Goal: Information Seeking & Learning: Learn about a topic

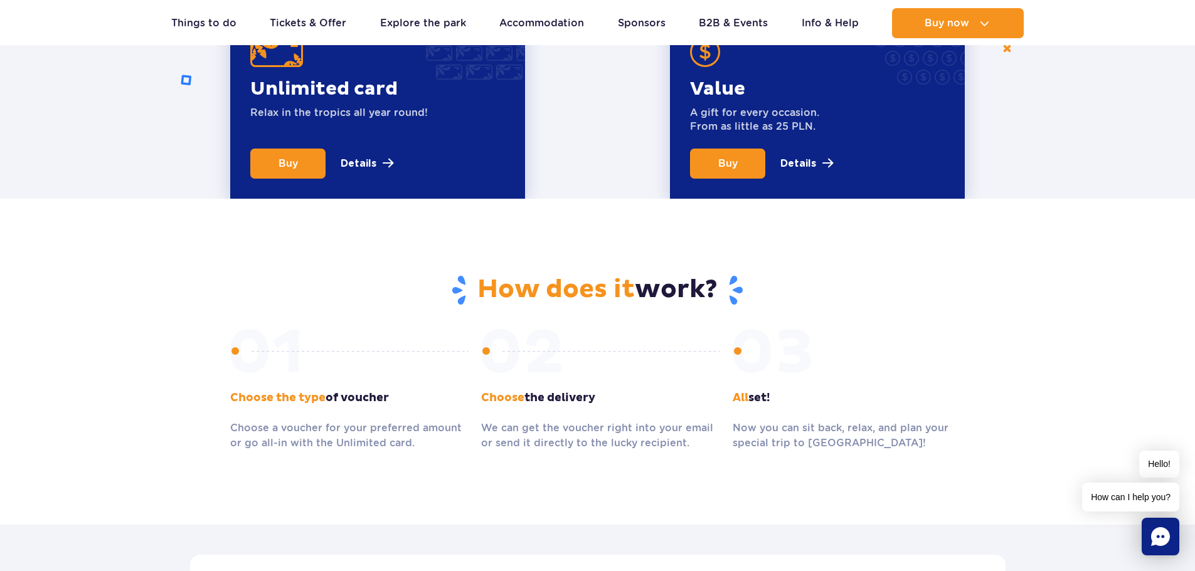
scroll to position [564, 0]
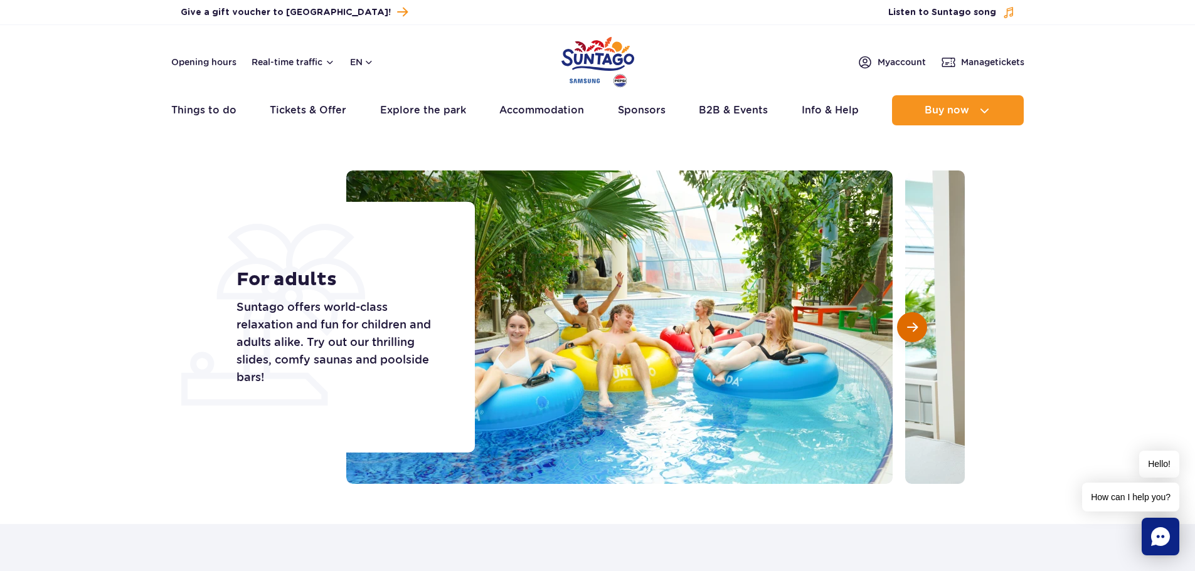
click at [914, 322] on span "Next slide" at bounding box center [912, 327] width 11 height 11
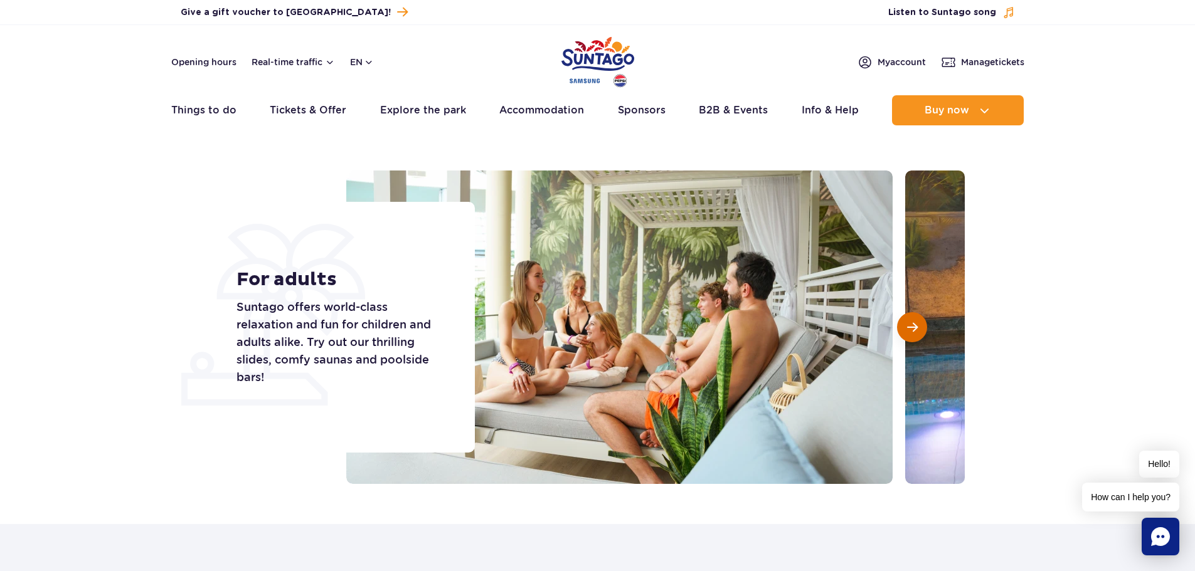
click at [914, 322] on span "Next slide" at bounding box center [912, 327] width 11 height 11
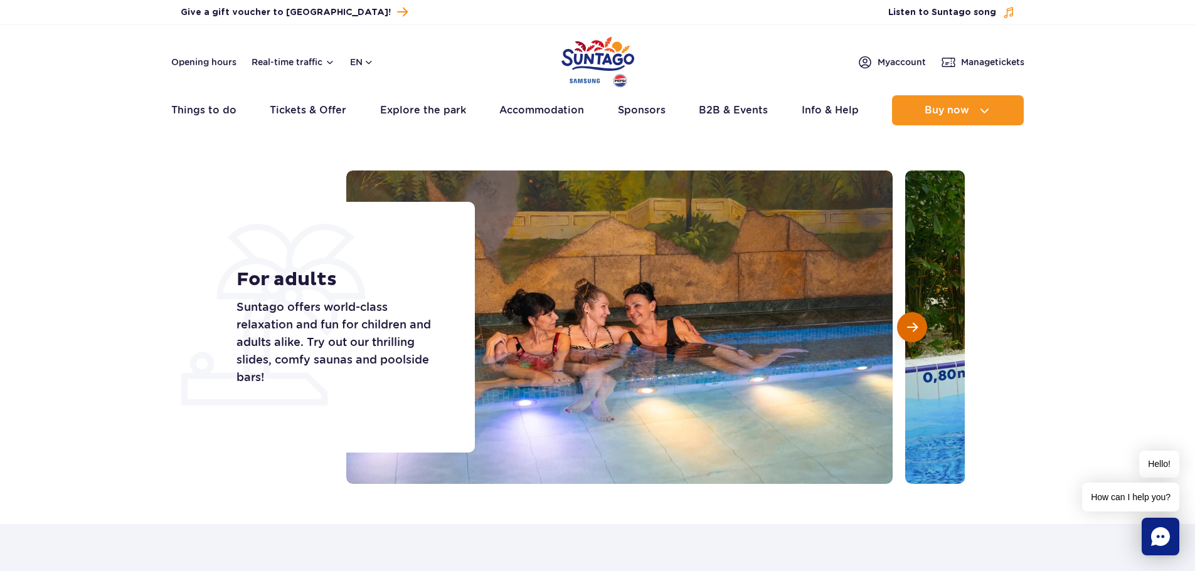
click at [914, 322] on span "Next slide" at bounding box center [912, 327] width 11 height 11
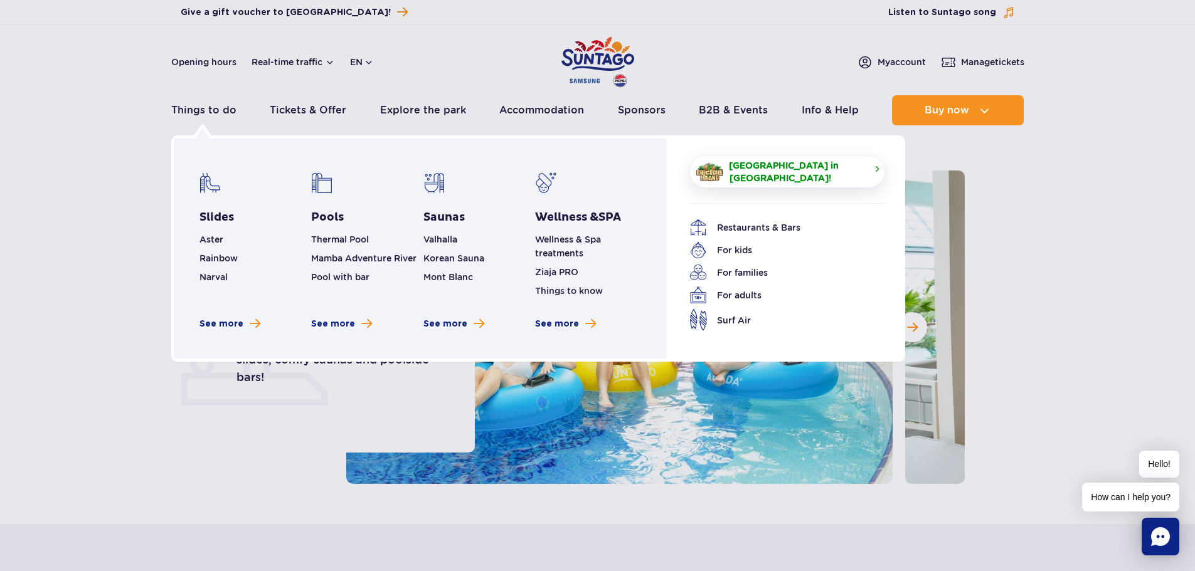
click at [797, 173] on span "[GEOGRAPHIC_DATA] in [GEOGRAPHIC_DATA]!" at bounding box center [796, 171] width 135 height 25
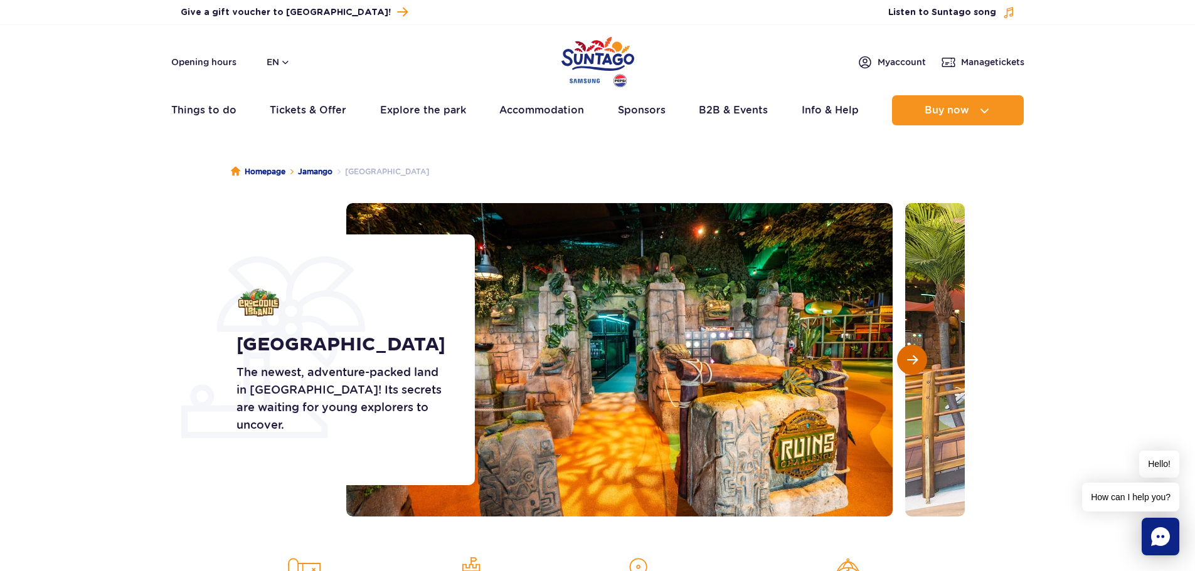
click at [905, 362] on button "Next slide" at bounding box center [912, 360] width 30 height 30
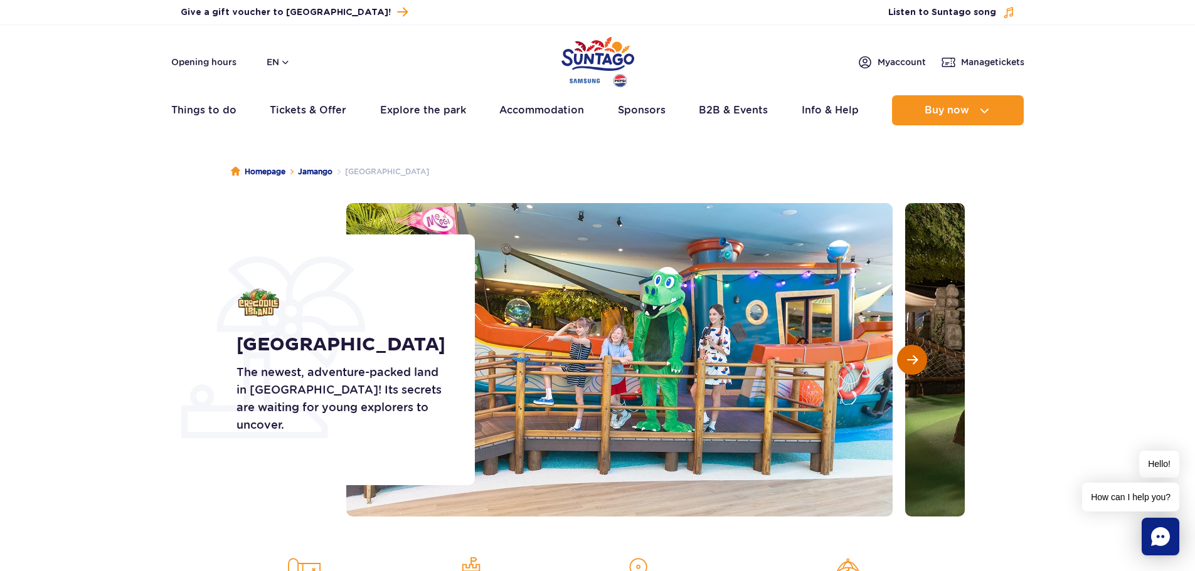
click at [905, 362] on button "Next slide" at bounding box center [912, 360] width 30 height 30
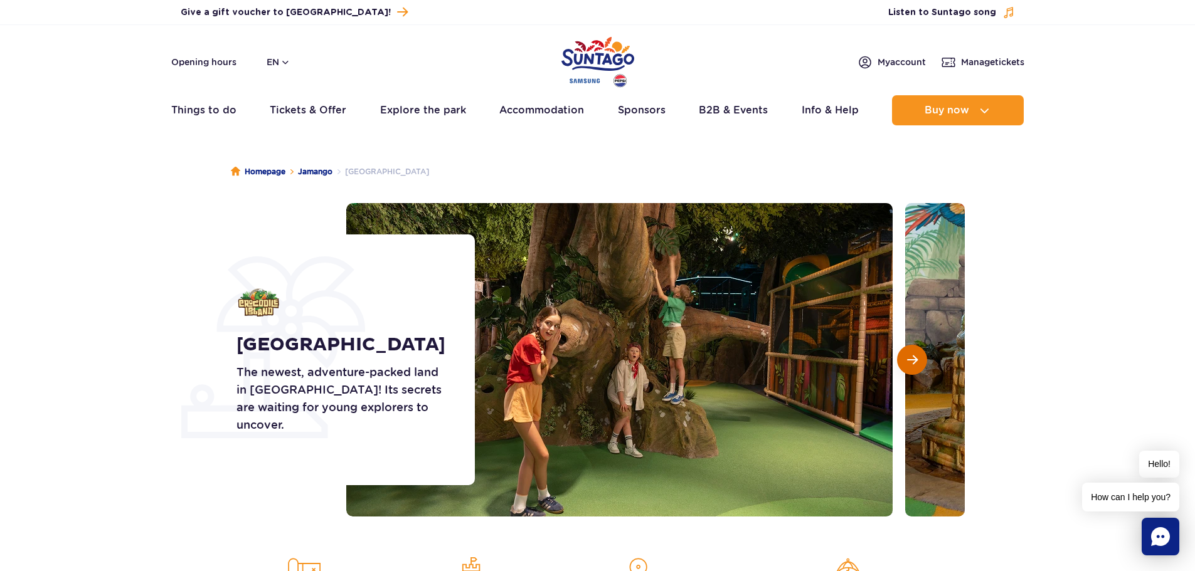
click at [905, 359] on button "Next slide" at bounding box center [912, 360] width 30 height 30
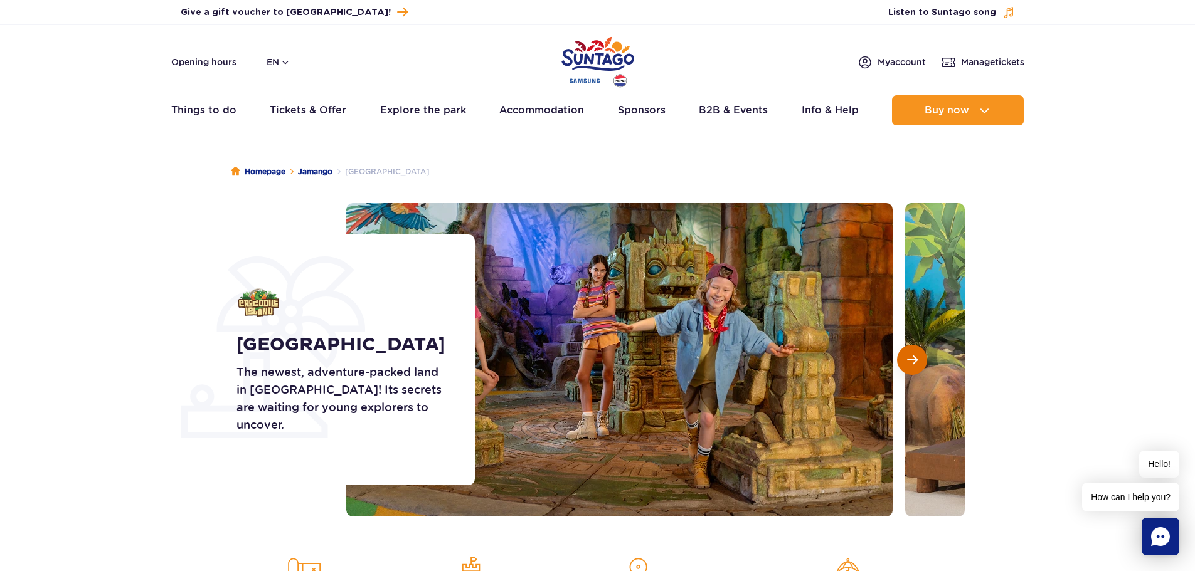
click at [905, 359] on button "Next slide" at bounding box center [912, 360] width 30 height 30
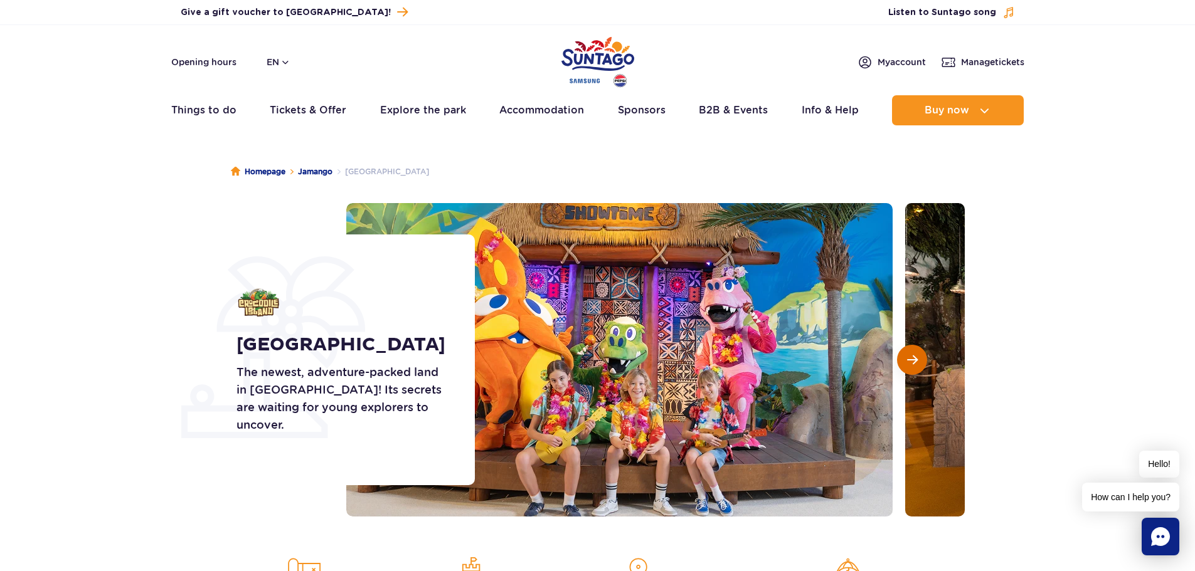
click at [905, 359] on button "Next slide" at bounding box center [912, 360] width 30 height 30
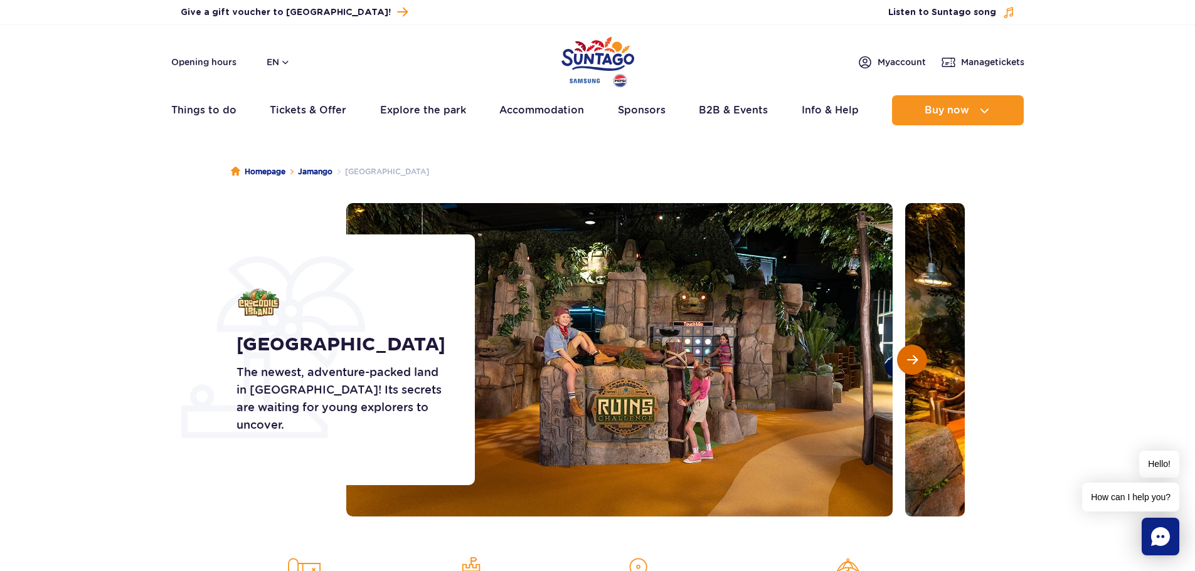
click at [905, 359] on button "Next slide" at bounding box center [912, 360] width 30 height 30
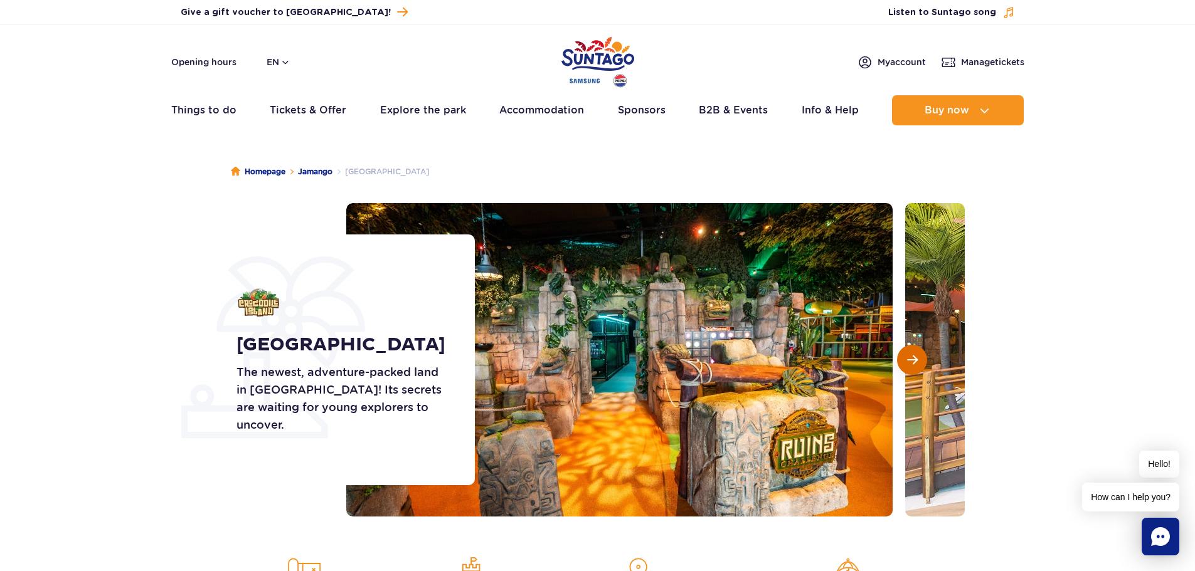
click at [905, 359] on button "Next slide" at bounding box center [912, 360] width 30 height 30
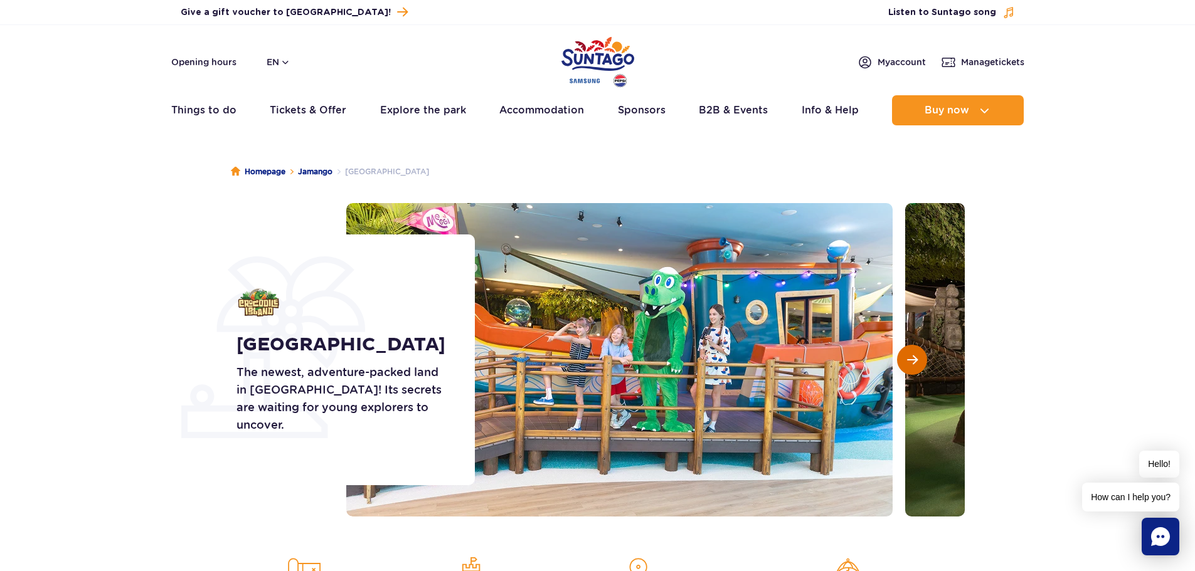
click at [905, 359] on button "Next slide" at bounding box center [912, 360] width 30 height 30
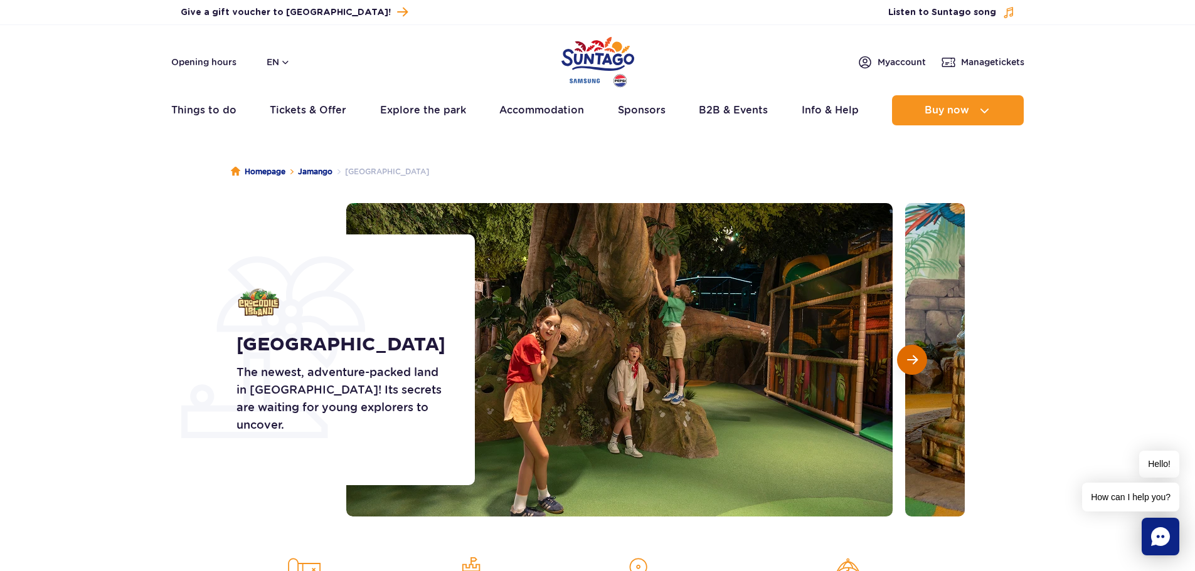
click at [905, 359] on button "Next slide" at bounding box center [912, 360] width 30 height 30
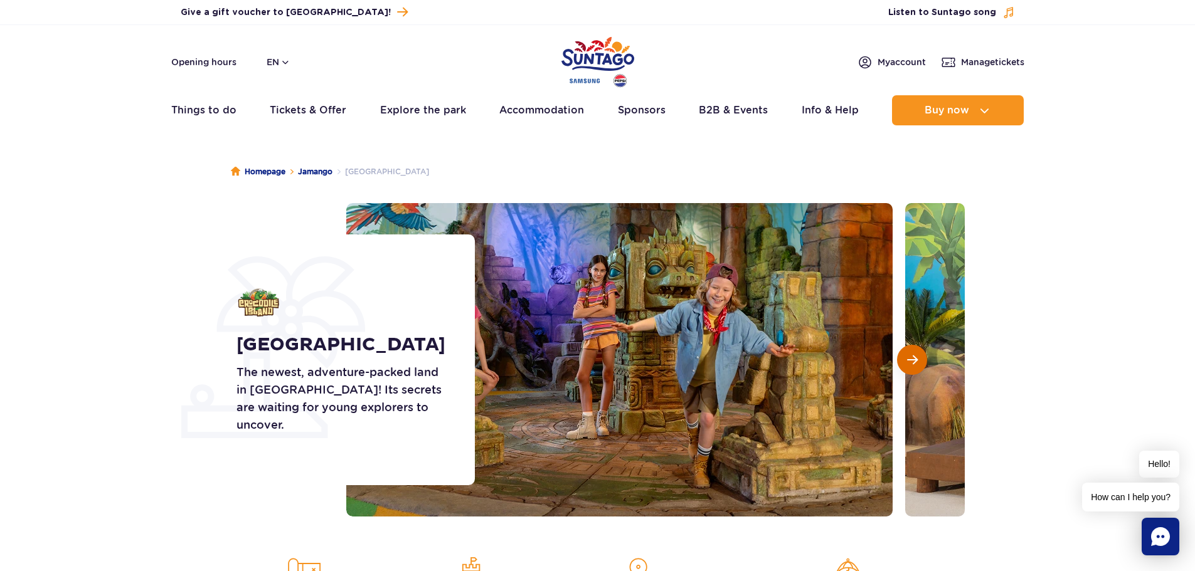
click at [905, 359] on button "Next slide" at bounding box center [912, 360] width 30 height 30
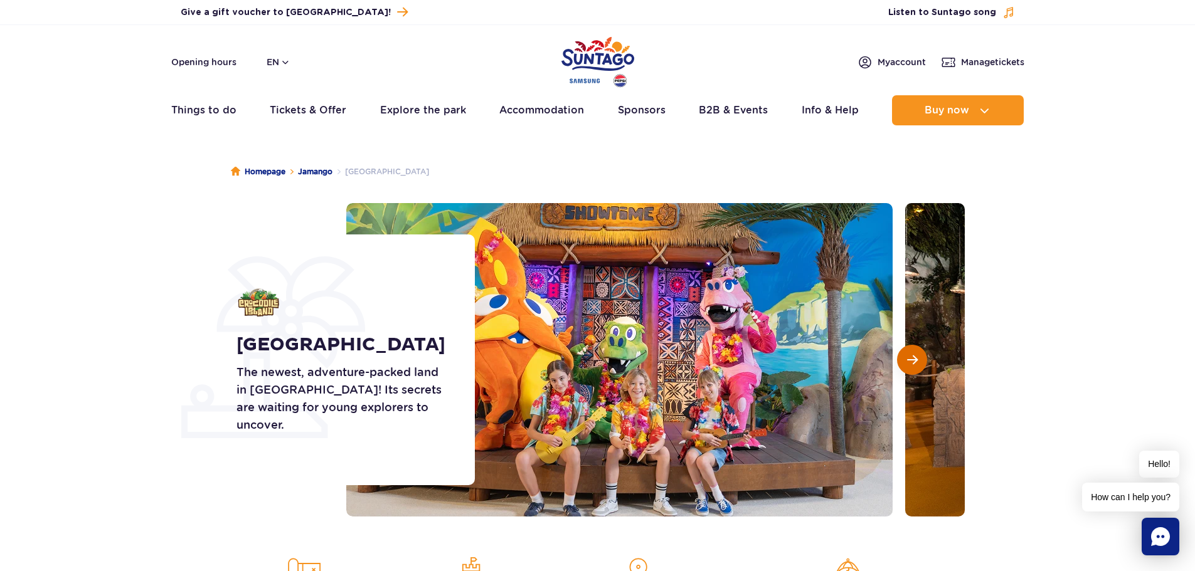
click at [905, 359] on button "Next slide" at bounding box center [912, 360] width 30 height 30
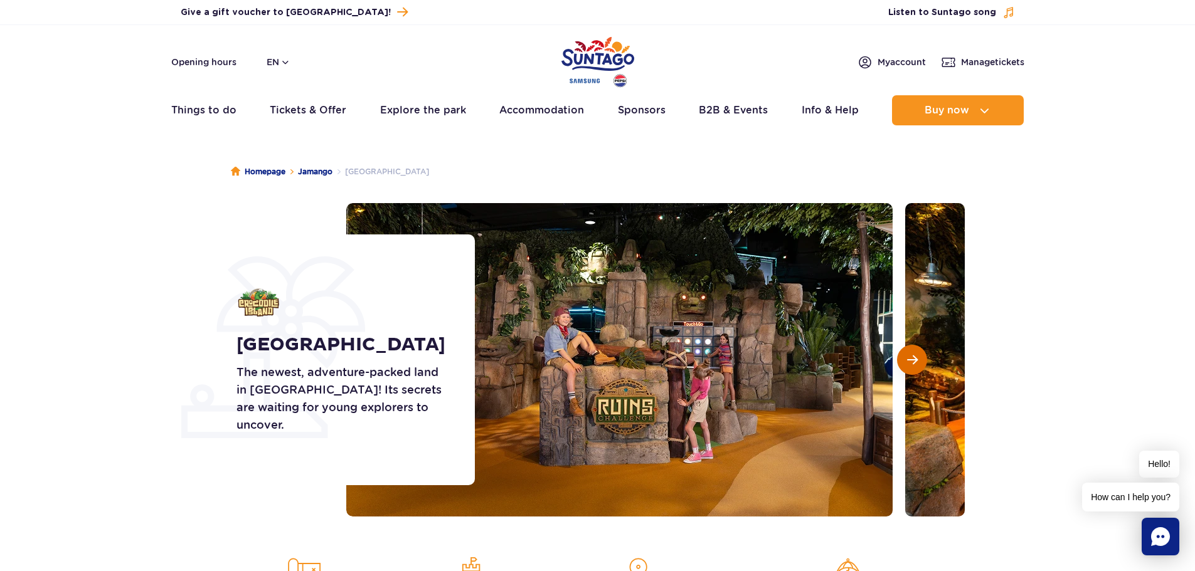
click at [905, 359] on button "Next slide" at bounding box center [912, 360] width 30 height 30
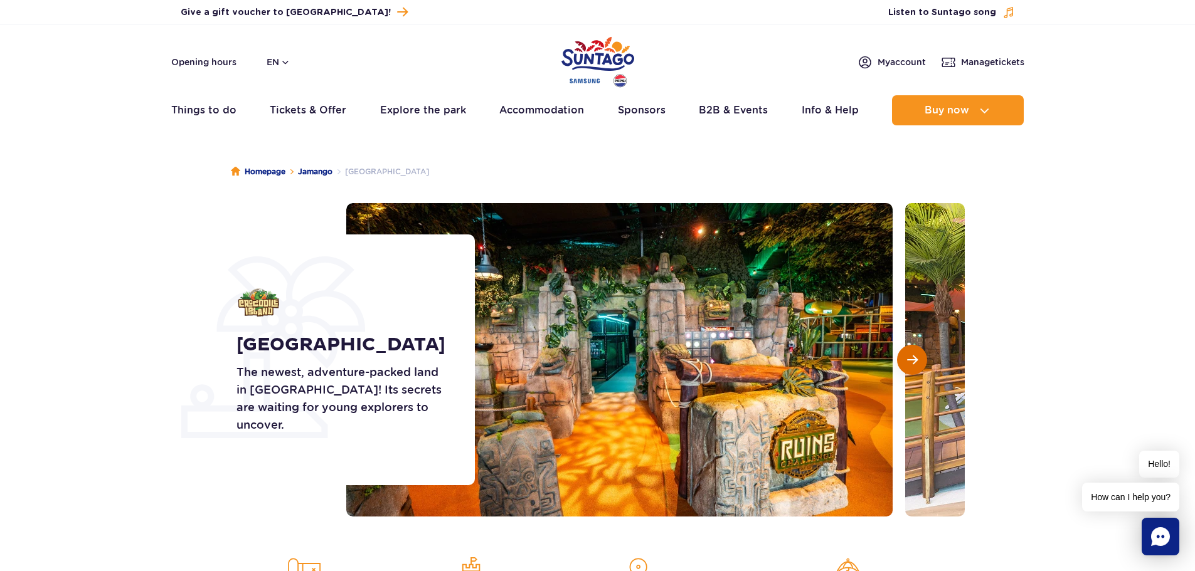
click at [905, 359] on button "Next slide" at bounding box center [912, 360] width 30 height 30
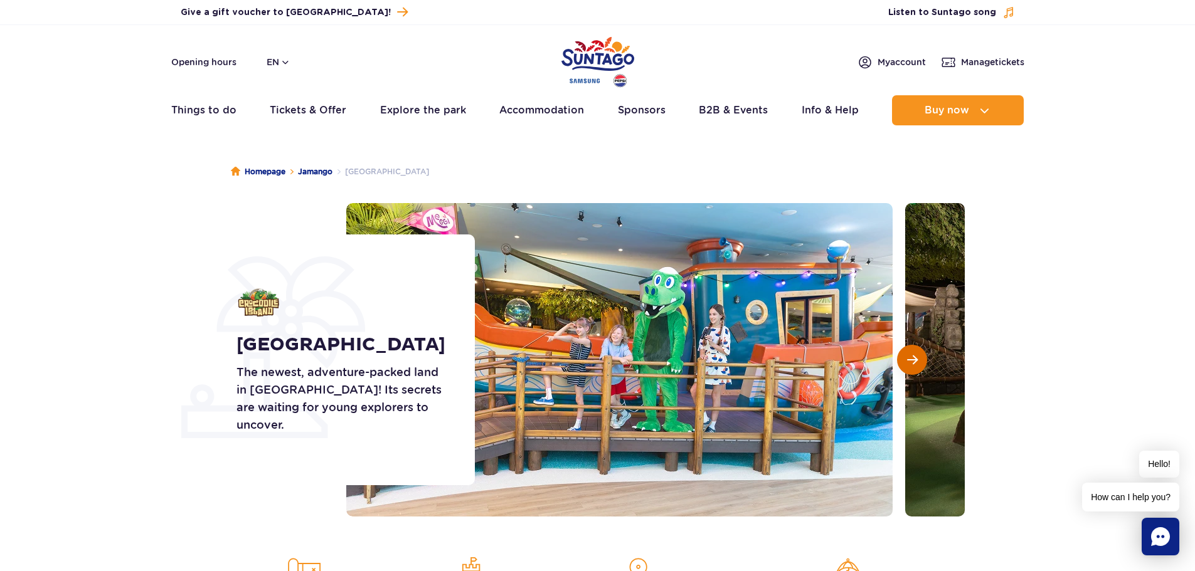
click at [905, 359] on button "Next slide" at bounding box center [912, 360] width 30 height 30
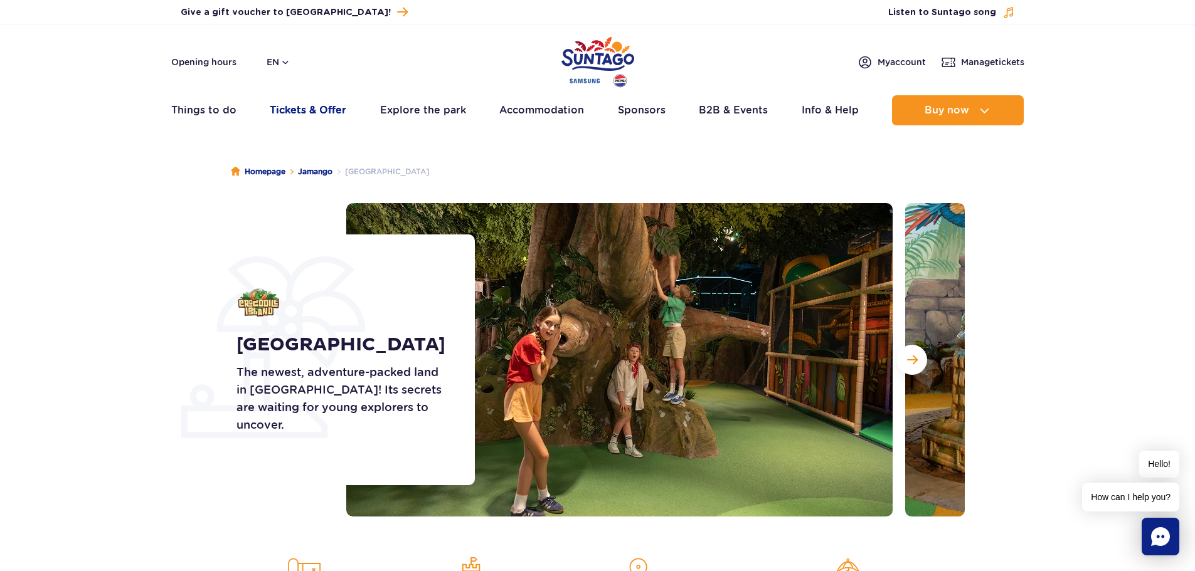
click at [332, 107] on link "Tickets & Offer" at bounding box center [308, 110] width 77 height 30
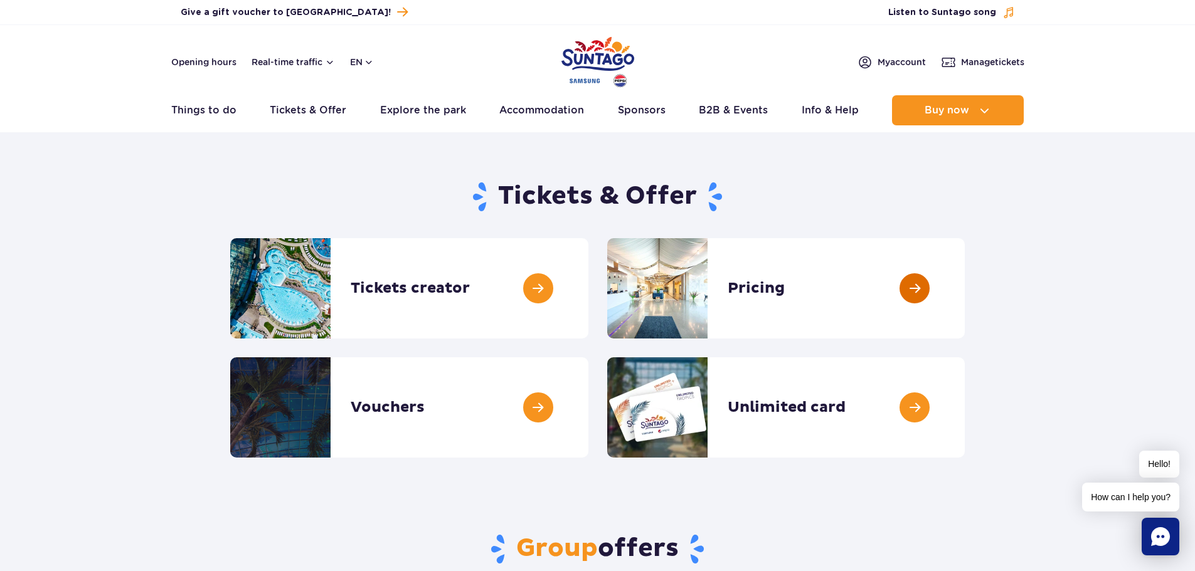
click at [964, 280] on link at bounding box center [964, 288] width 0 height 100
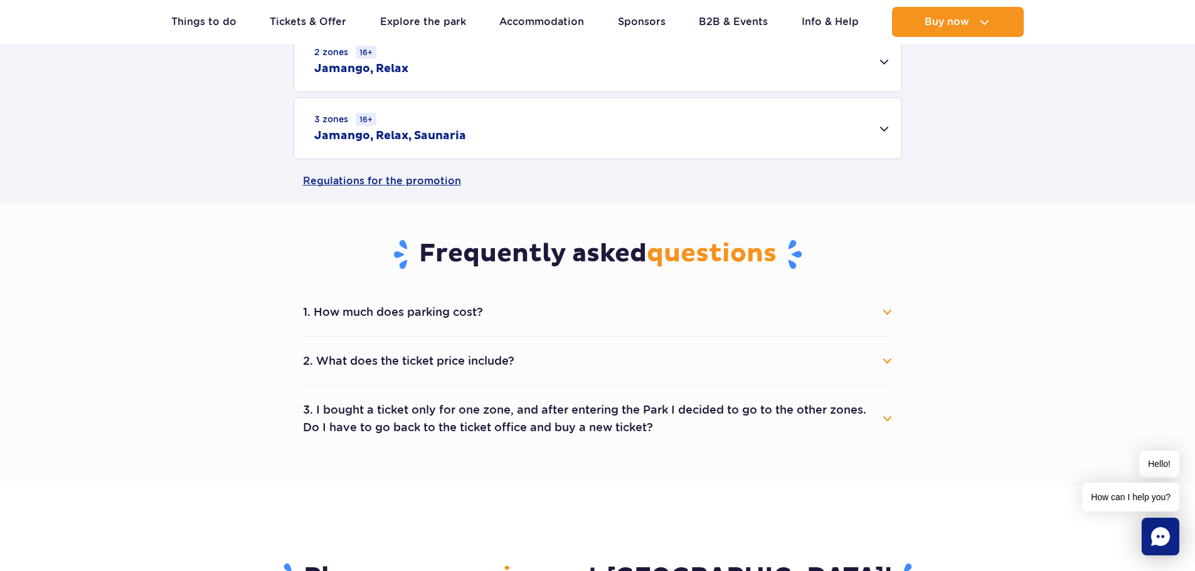
scroll to position [502, 0]
click at [430, 130] on h2 "Jamango, Relax, Saunaria" at bounding box center [390, 134] width 152 height 15
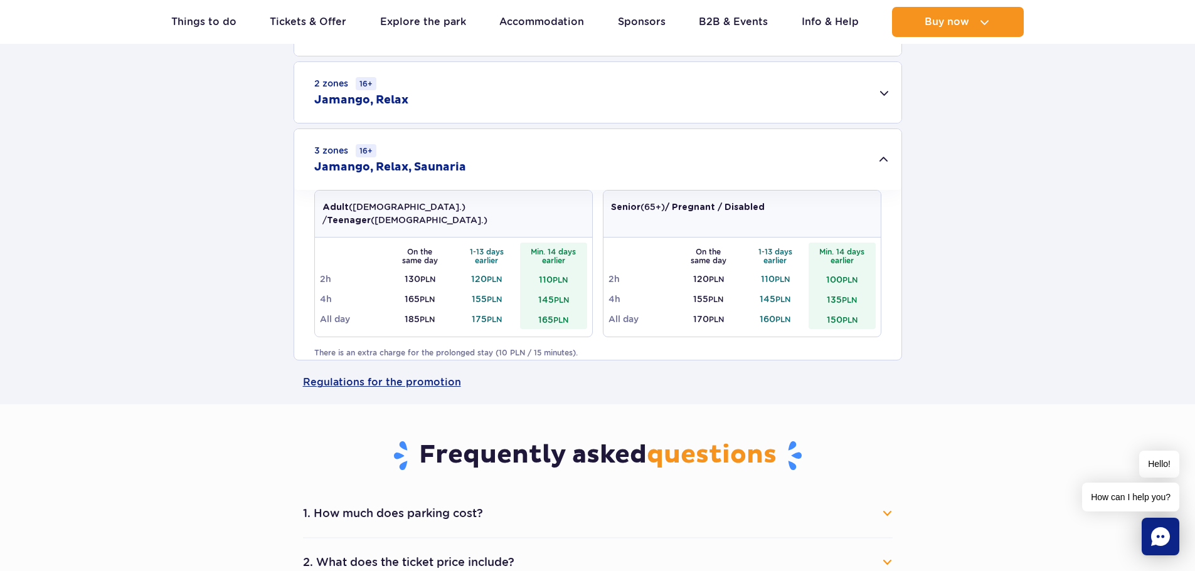
scroll to position [376, 0]
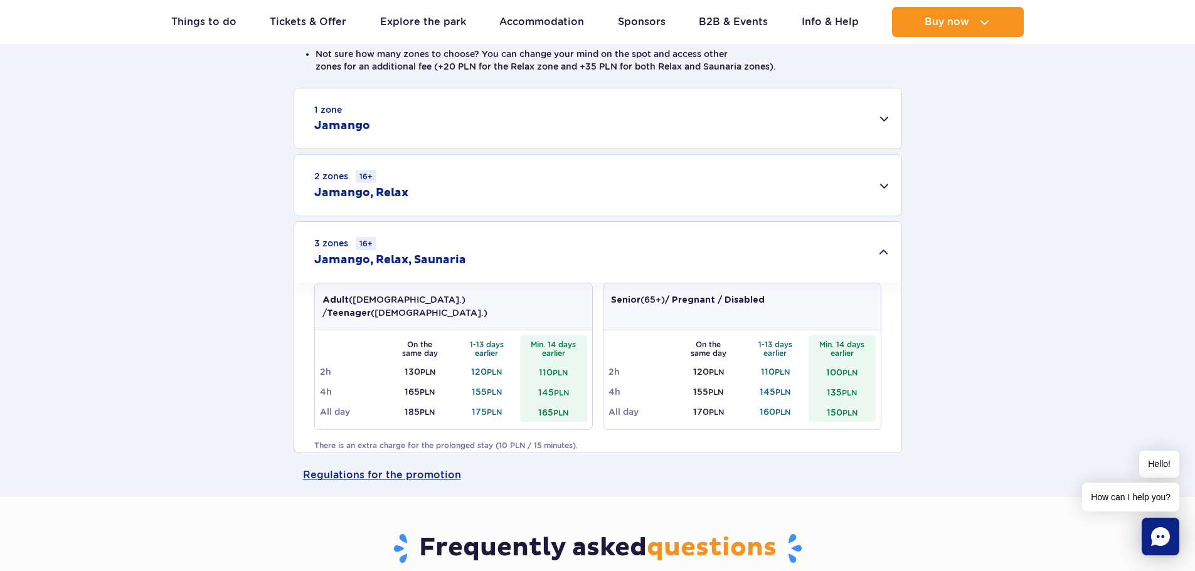
click at [390, 252] on div "3 zones 16+ Jamango, Relax, Saunaria" at bounding box center [597, 252] width 607 height 61
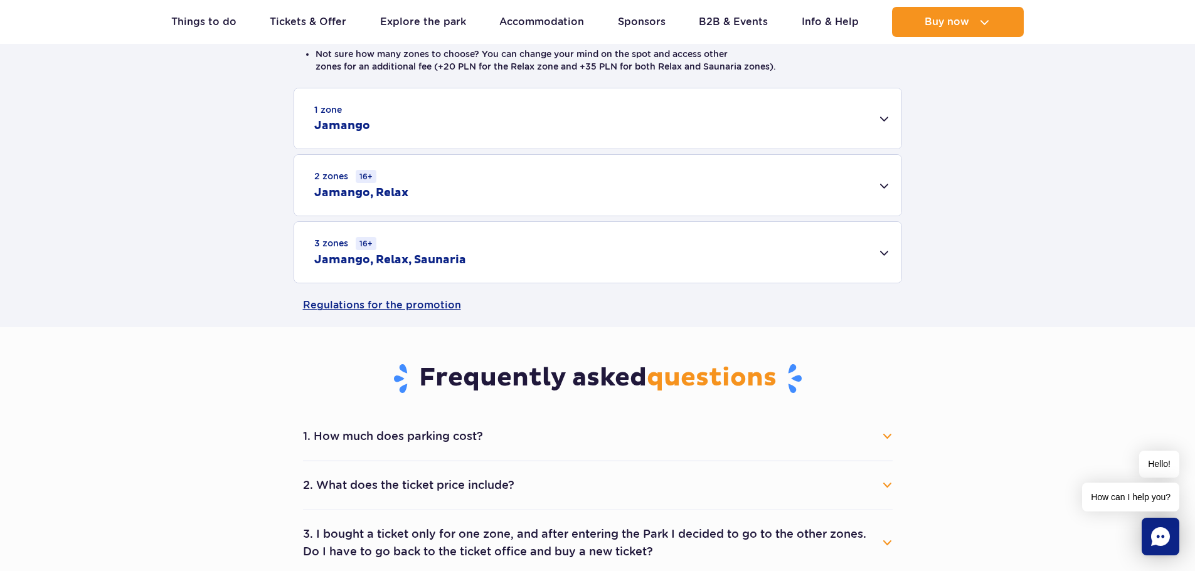
click at [390, 252] on div "3 zones 16+ Jamango, Relax, Saunaria" at bounding box center [597, 252] width 607 height 61
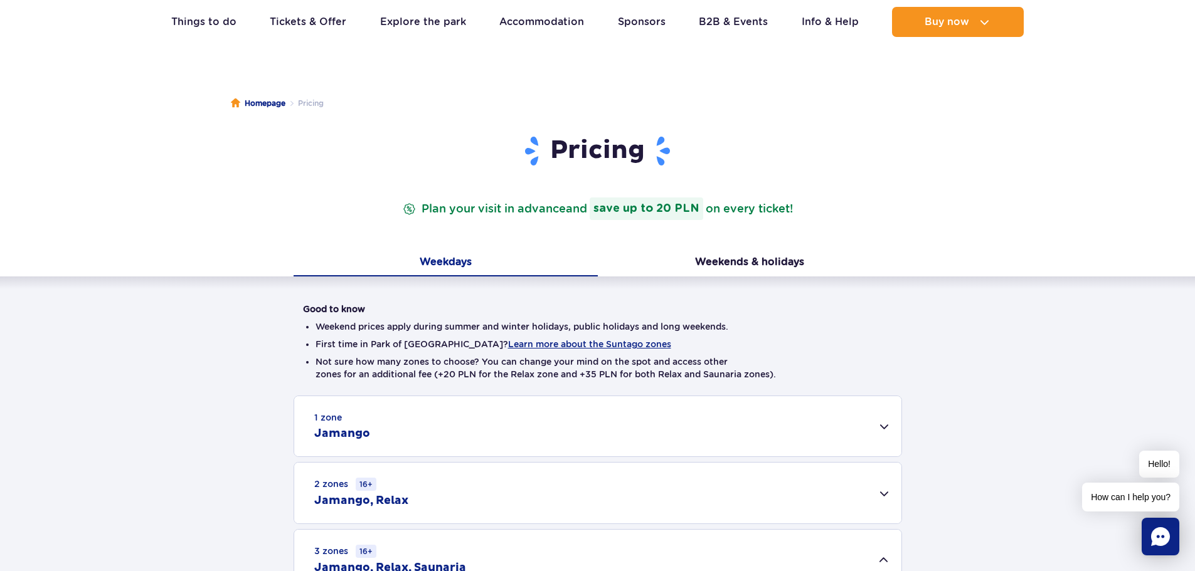
scroll to position [63, 0]
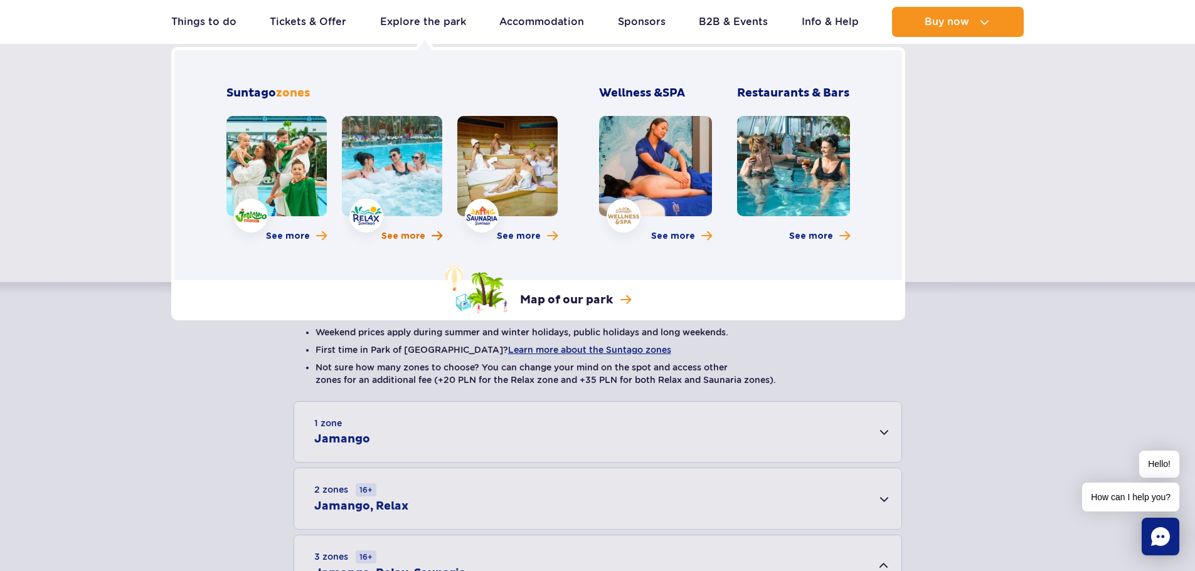
click at [407, 238] on span "See more" at bounding box center [403, 236] width 44 height 13
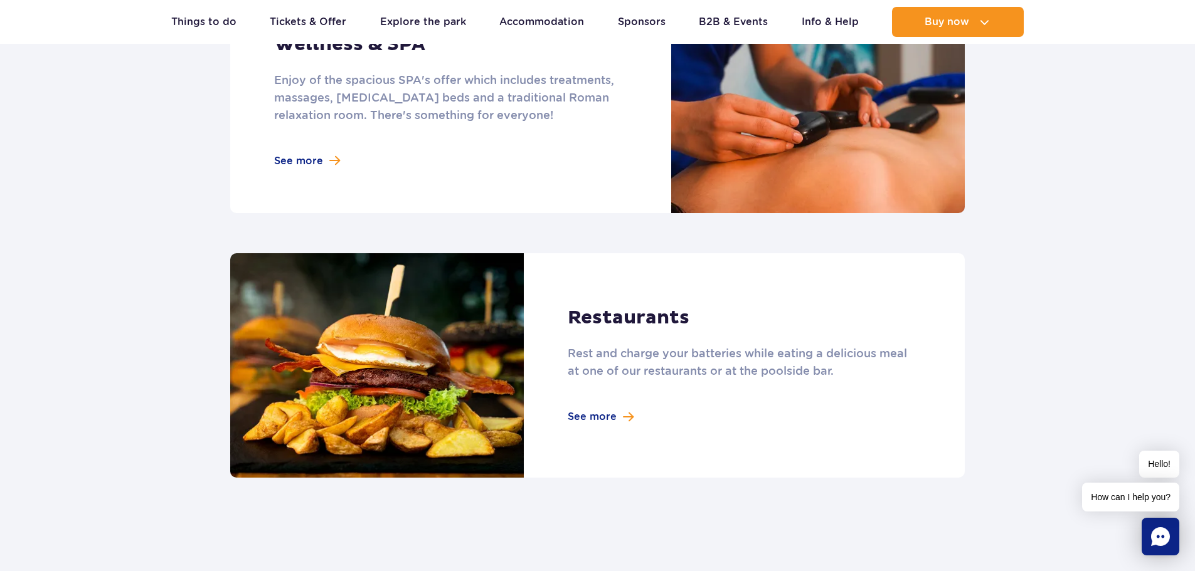
scroll to position [1191, 0]
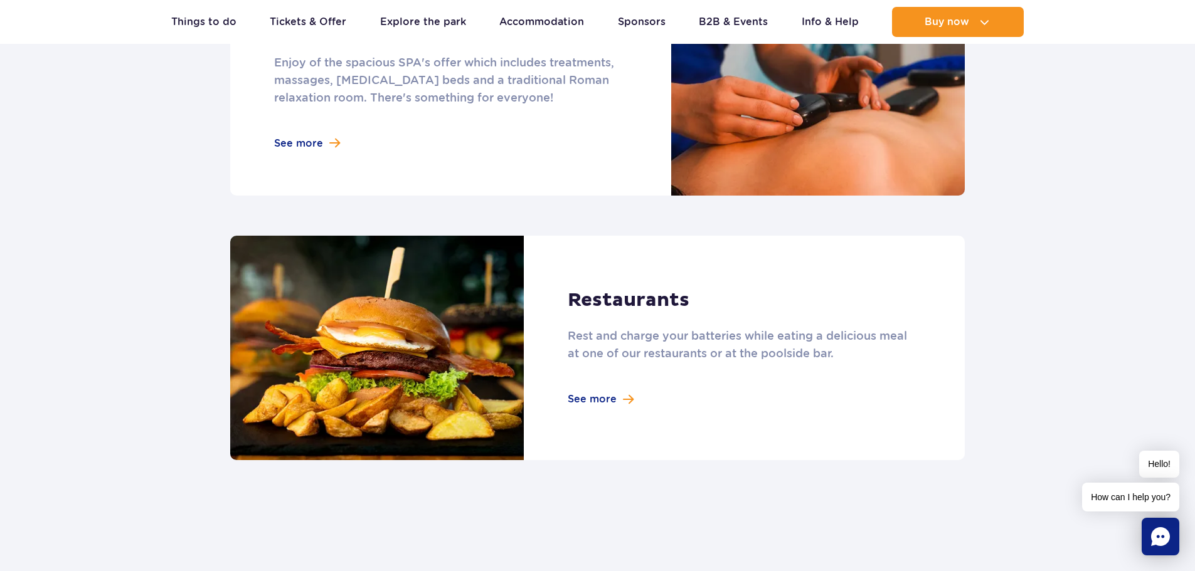
click at [312, 136] on link at bounding box center [597, 83] width 734 height 225
click at [608, 393] on link at bounding box center [597, 348] width 734 height 225
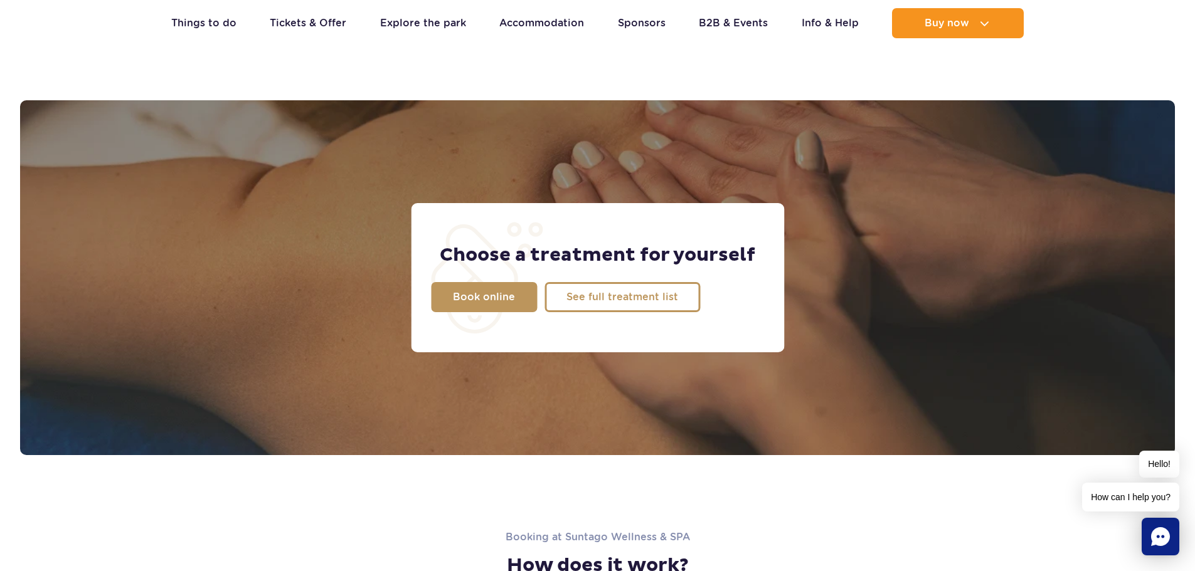
scroll to position [941, 0]
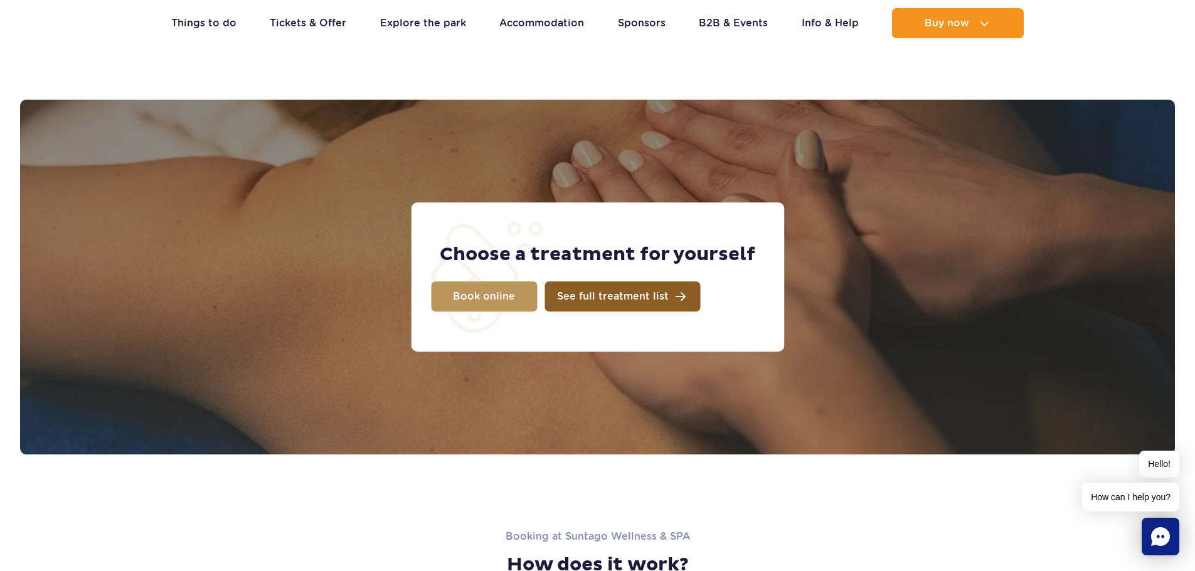
click at [586, 295] on span "See full treatment list" at bounding box center [613, 297] width 112 height 10
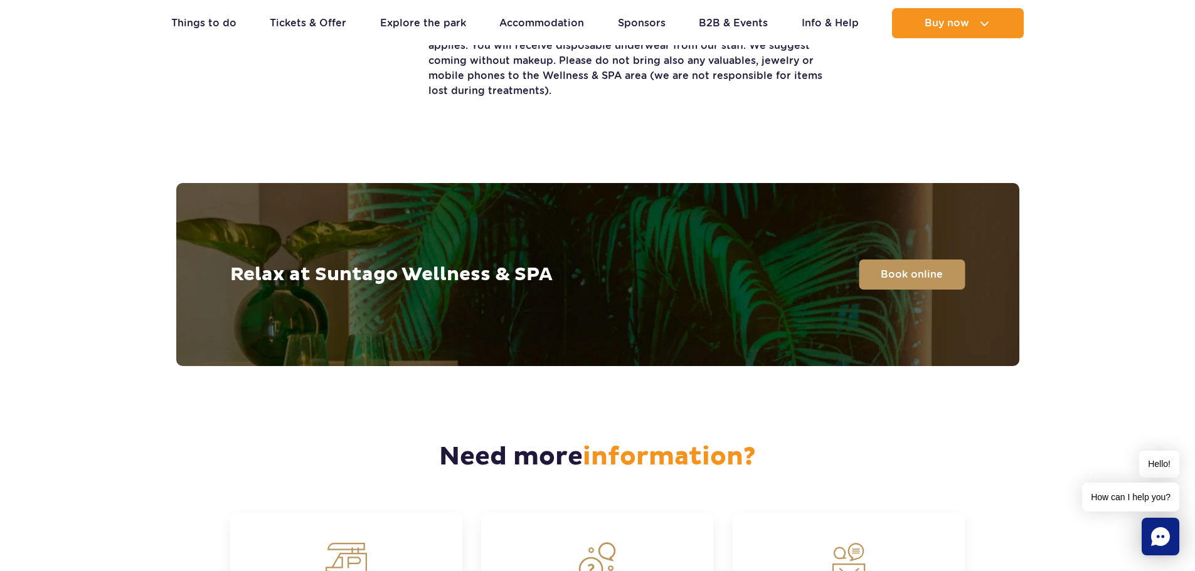
scroll to position [3278, 0]
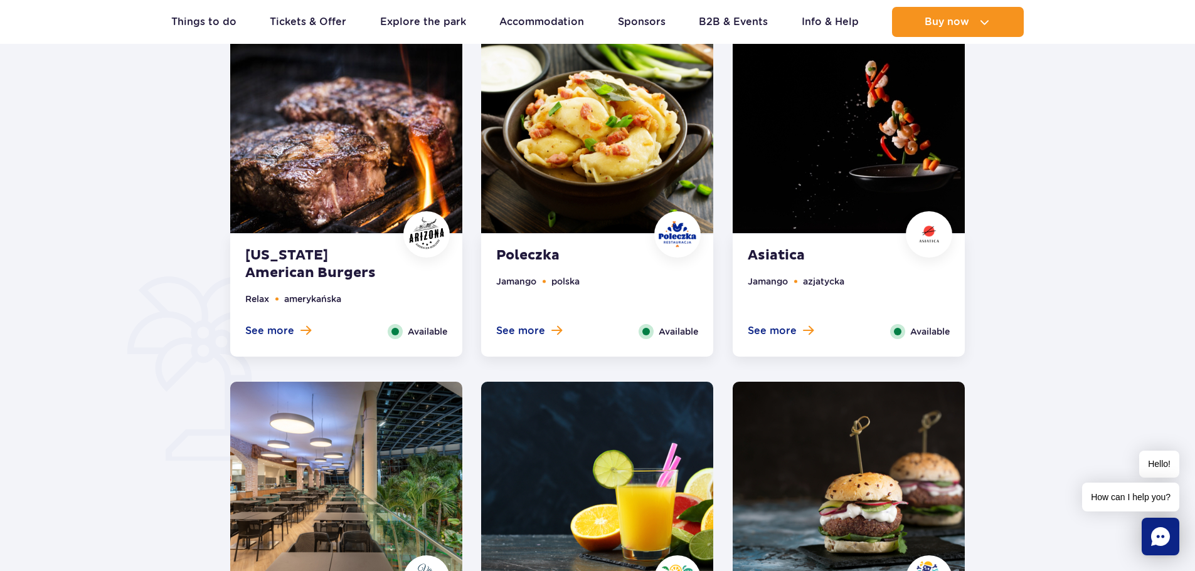
scroll to position [690, 0]
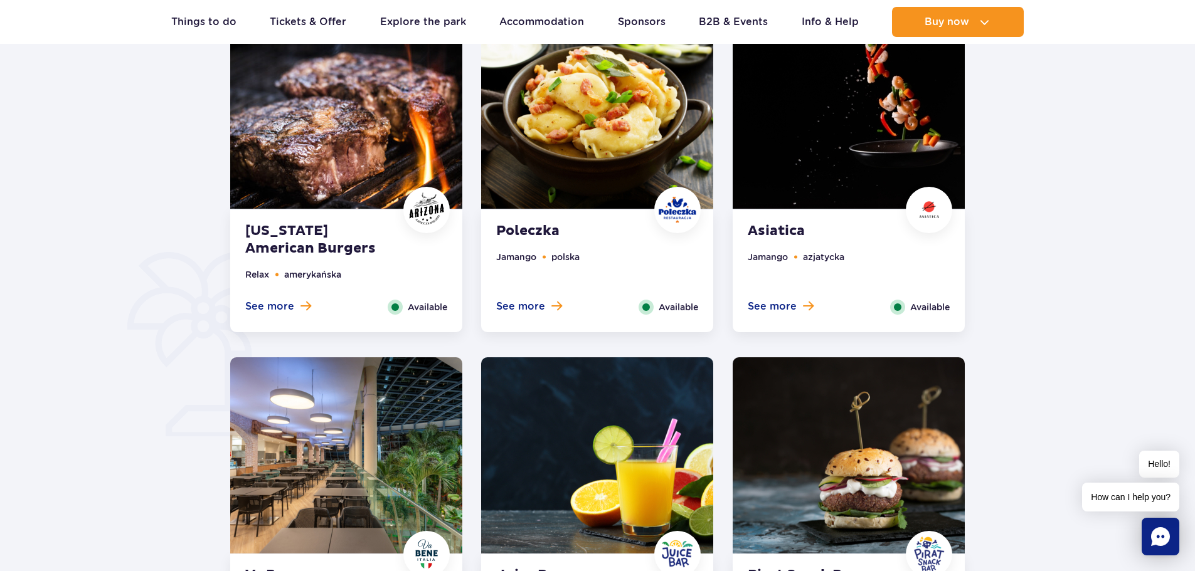
click at [310, 311] on div "See more Close" at bounding box center [278, 307] width 85 height 15
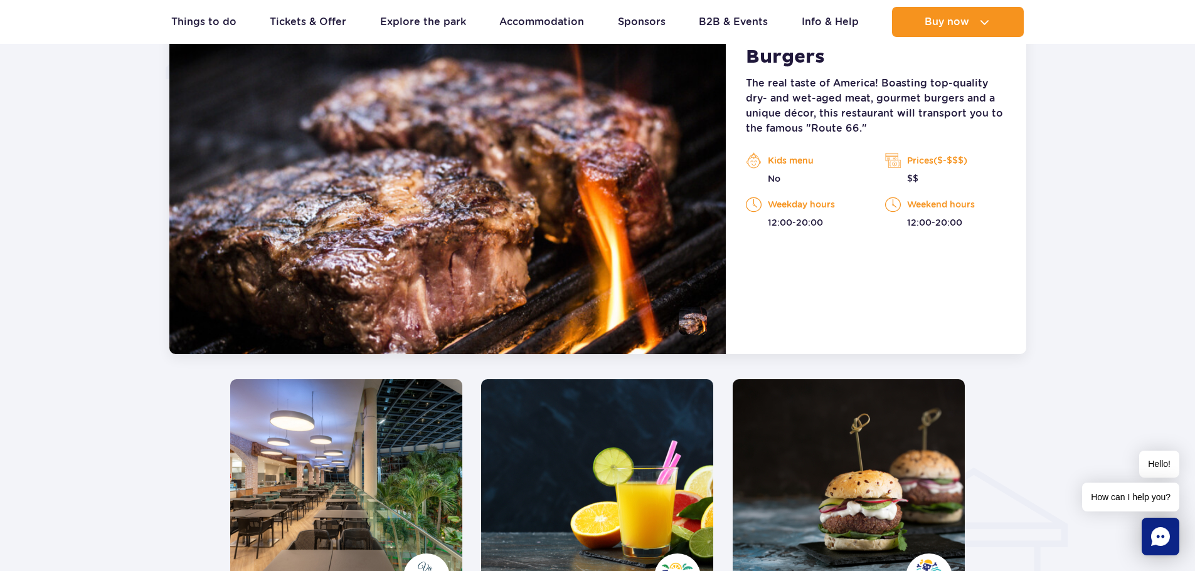
scroll to position [975, 0]
